Goal: Task Accomplishment & Management: Use online tool/utility

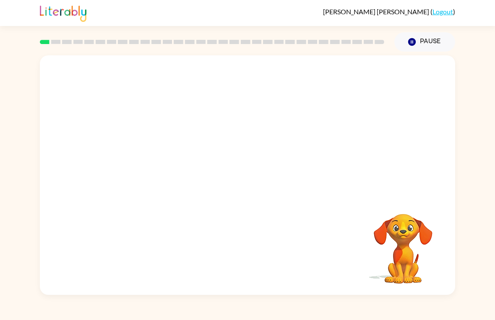
click at [414, 43] on icon "button" at bounding box center [412, 42] width 8 height 8
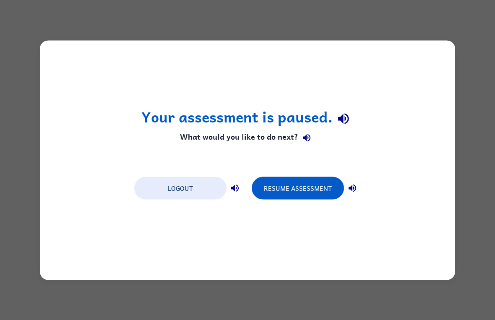
click at [313, 193] on button "Resume Assessment" at bounding box center [298, 188] width 92 height 23
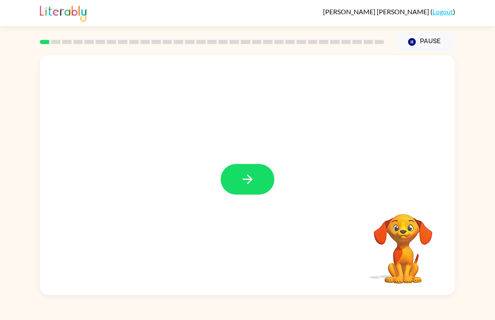
click at [254, 189] on button "button" at bounding box center [248, 179] width 54 height 31
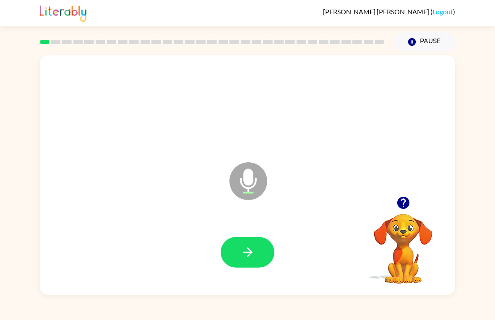
click at [243, 259] on icon "button" at bounding box center [247, 252] width 15 height 15
click at [251, 267] on button "button" at bounding box center [248, 252] width 54 height 31
click at [253, 254] on icon "button" at bounding box center [247, 252] width 15 height 15
click at [245, 252] on icon "button" at bounding box center [248, 253] width 10 height 10
click at [253, 258] on icon "button" at bounding box center [247, 252] width 15 height 15
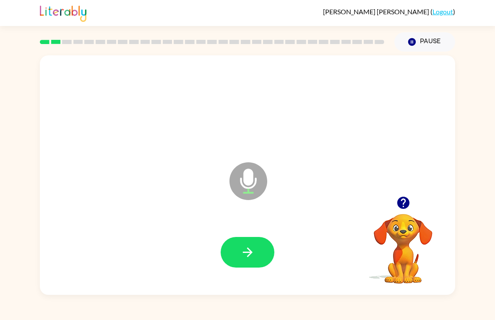
click at [249, 253] on icon "button" at bounding box center [247, 252] width 15 height 15
click at [252, 259] on icon "button" at bounding box center [247, 252] width 15 height 15
click at [255, 258] on button "button" at bounding box center [248, 252] width 54 height 31
click at [257, 245] on button "button" at bounding box center [248, 252] width 54 height 31
click at [247, 267] on button "button" at bounding box center [248, 252] width 54 height 31
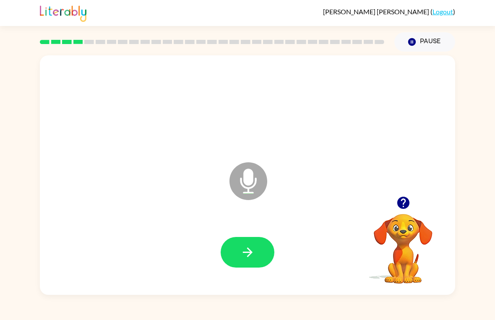
click at [255, 261] on button "button" at bounding box center [248, 252] width 54 height 31
click at [247, 261] on button "button" at bounding box center [248, 252] width 54 height 31
click at [263, 249] on button "button" at bounding box center [248, 252] width 54 height 31
click at [258, 246] on button "button" at bounding box center [248, 252] width 54 height 31
click at [258, 261] on button "button" at bounding box center [248, 252] width 54 height 31
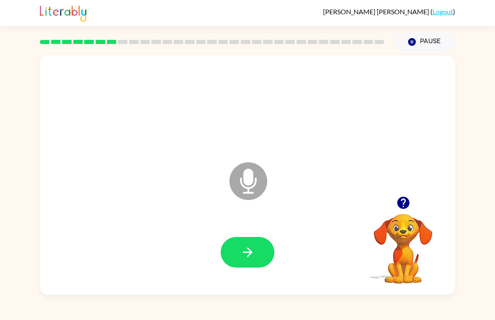
click at [243, 254] on icon "button" at bounding box center [247, 252] width 15 height 15
click at [256, 250] on button "button" at bounding box center [248, 252] width 54 height 31
click at [244, 249] on icon "button" at bounding box center [247, 252] width 15 height 15
click at [253, 240] on button "button" at bounding box center [248, 252] width 54 height 31
click at [240, 252] on button "button" at bounding box center [248, 252] width 54 height 31
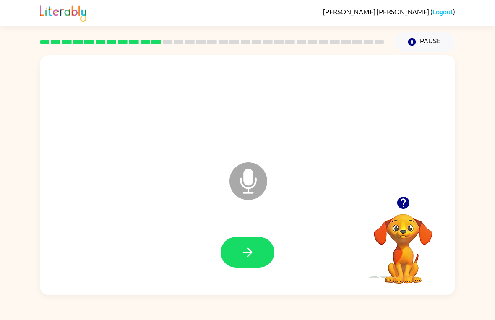
click at [239, 257] on button "button" at bounding box center [248, 252] width 54 height 31
click at [233, 248] on button "button" at bounding box center [248, 252] width 54 height 31
click at [252, 257] on icon "button" at bounding box center [247, 252] width 15 height 15
click at [253, 250] on icon "button" at bounding box center [247, 252] width 15 height 15
click at [257, 246] on button "button" at bounding box center [248, 252] width 54 height 31
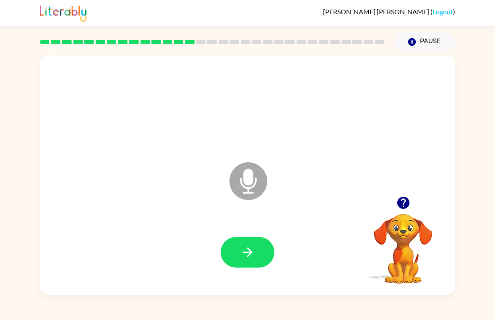
click at [248, 254] on icon "button" at bounding box center [247, 252] width 15 height 15
click at [251, 245] on button "button" at bounding box center [248, 252] width 54 height 31
click at [242, 262] on button "button" at bounding box center [248, 252] width 54 height 31
click at [236, 241] on button "button" at bounding box center [248, 252] width 54 height 31
click at [244, 254] on icon "button" at bounding box center [247, 252] width 15 height 15
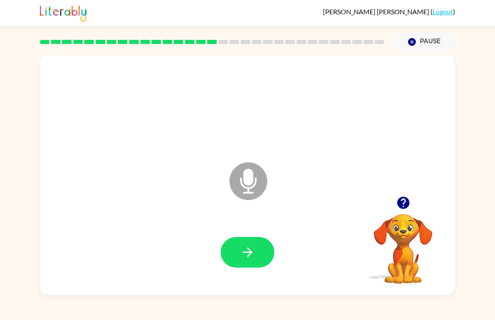
click at [262, 264] on button "button" at bounding box center [248, 252] width 54 height 31
click at [237, 261] on button "button" at bounding box center [248, 252] width 54 height 31
click at [255, 260] on icon "button" at bounding box center [247, 252] width 15 height 15
click at [240, 251] on icon "button" at bounding box center [247, 252] width 15 height 15
click at [244, 268] on button "button" at bounding box center [248, 252] width 54 height 31
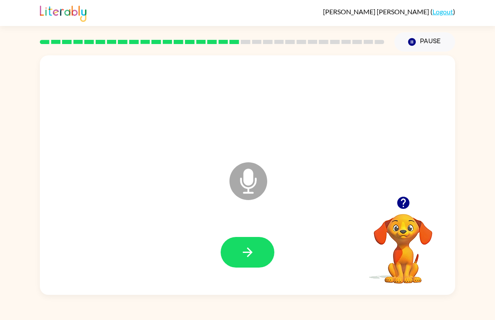
click at [244, 238] on button "button" at bounding box center [248, 252] width 54 height 31
click at [260, 240] on button "button" at bounding box center [248, 252] width 54 height 31
click at [238, 247] on button "button" at bounding box center [248, 252] width 54 height 31
click at [244, 253] on icon "button" at bounding box center [247, 252] width 15 height 15
click at [253, 247] on icon "button" at bounding box center [247, 252] width 15 height 15
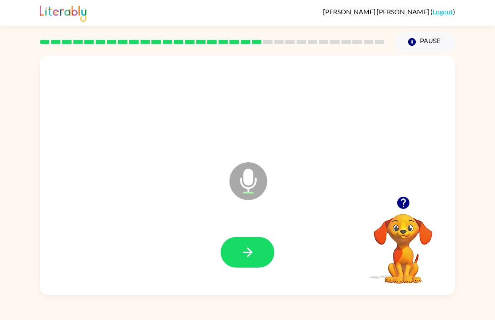
click at [253, 266] on button "button" at bounding box center [248, 252] width 54 height 31
click at [241, 252] on icon "button" at bounding box center [247, 252] width 15 height 15
click at [245, 246] on icon "button" at bounding box center [247, 252] width 15 height 15
click at [246, 245] on icon "button" at bounding box center [247, 252] width 15 height 15
click at [251, 264] on button "button" at bounding box center [248, 252] width 54 height 31
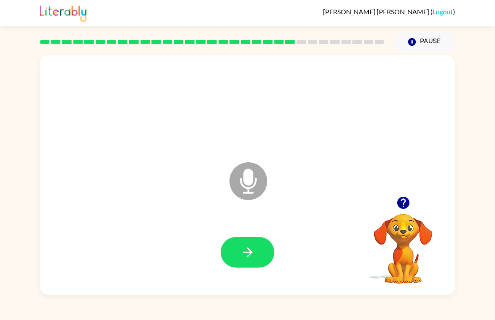
click at [246, 253] on icon "button" at bounding box center [247, 252] width 15 height 15
click at [243, 246] on icon "button" at bounding box center [247, 252] width 15 height 15
click at [255, 262] on button "button" at bounding box center [248, 252] width 54 height 31
click at [249, 254] on icon "button" at bounding box center [247, 252] width 15 height 15
click at [246, 255] on icon "button" at bounding box center [247, 252] width 15 height 15
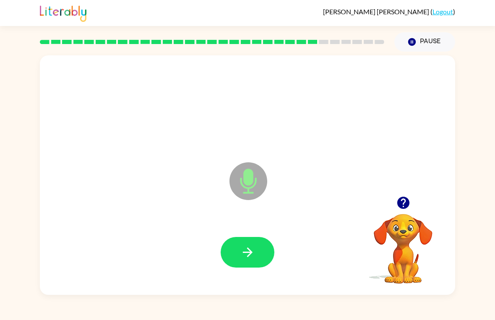
click at [252, 238] on button "button" at bounding box center [248, 252] width 54 height 31
click at [244, 251] on icon "button" at bounding box center [247, 252] width 15 height 15
click at [246, 253] on icon "button" at bounding box center [247, 252] width 15 height 15
click at [251, 256] on icon "button" at bounding box center [247, 252] width 15 height 15
click at [250, 263] on button "button" at bounding box center [248, 252] width 54 height 31
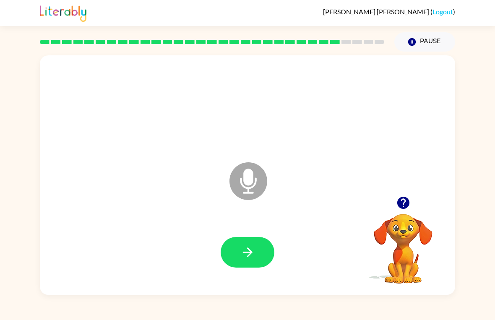
click at [249, 250] on icon "button" at bounding box center [248, 253] width 10 height 10
click at [256, 255] on button "button" at bounding box center [248, 252] width 54 height 31
click at [248, 255] on icon "button" at bounding box center [247, 252] width 15 height 15
click at [245, 256] on icon "button" at bounding box center [247, 252] width 15 height 15
click at [247, 249] on icon "button" at bounding box center [247, 252] width 15 height 15
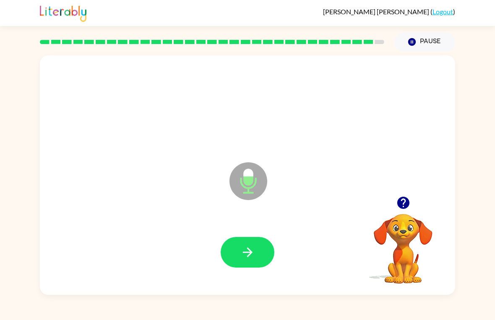
click at [252, 235] on div at bounding box center [247, 252] width 399 height 69
click at [243, 251] on icon "button" at bounding box center [247, 252] width 15 height 15
click at [254, 243] on button "button" at bounding box center [248, 252] width 54 height 31
